Goal: Transaction & Acquisition: Purchase product/service

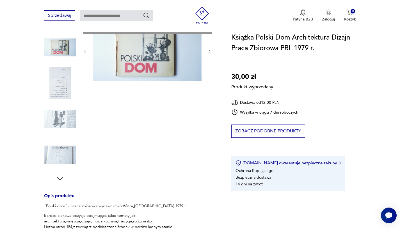
scroll to position [68, 0]
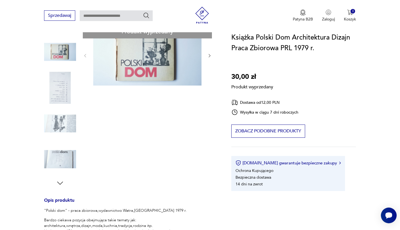
click at [210, 54] on div "Produkt wyprzedany Opis produktu "Polski dom" - praca zbiorowa,wydawnictwo Watr…" at bounding box center [131, 202] width 174 height 355
click at [58, 99] on div "Produkt wyprzedany Opis produktu "Polski dom" - praca zbiorowa,wydawnictwo Watr…" at bounding box center [131, 202] width 174 height 355
click at [62, 179] on div "Produkt wyprzedany Opis produktu "Polski dom" - praca zbiorowa,wydawnictwo Watr…" at bounding box center [131, 202] width 174 height 355
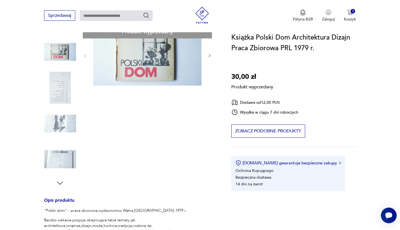
click at [62, 183] on div "Produkt wyprzedany Opis produktu "Polski dom" - praca zbiorowa,wydawnictwo Watr…" at bounding box center [131, 202] width 174 height 355
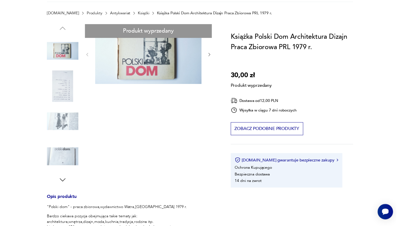
scroll to position [0, 0]
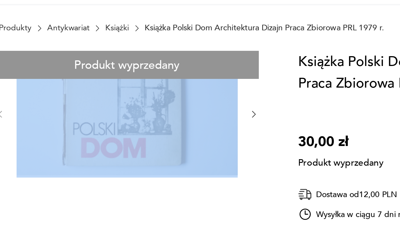
drag, startPoint x: 43, startPoint y: 67, endPoint x: 133, endPoint y: 70, distance: 90.1
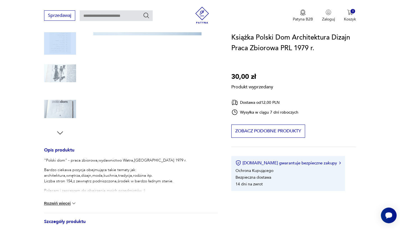
scroll to position [118, 0]
